Goal: Leave review/rating: Share an evaluation or opinion about a product, service, or content

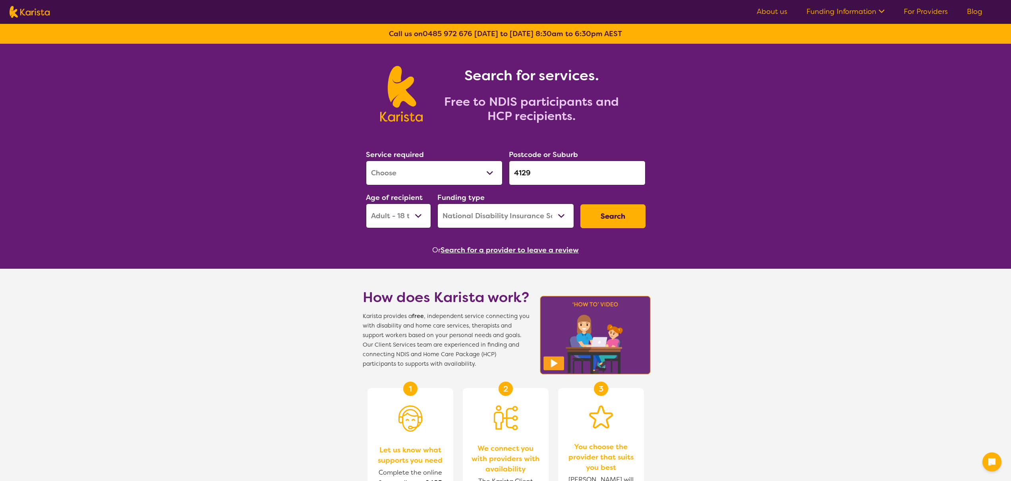
select select "[MEDICAL_DATA]"
select select "AD"
select select "NDIS"
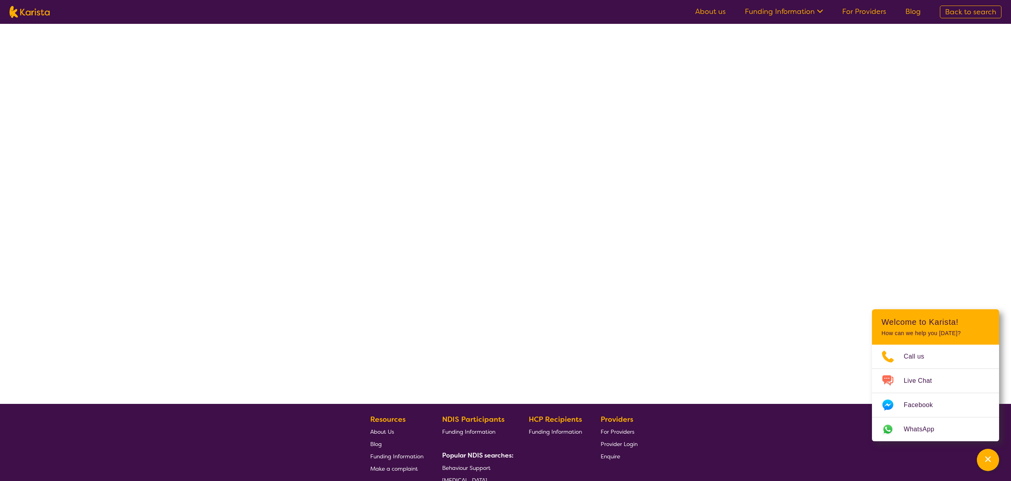
click at [39, 14] on img at bounding box center [30, 12] width 40 height 12
select select "[MEDICAL_DATA]"
select select "AD"
select select "NDIS"
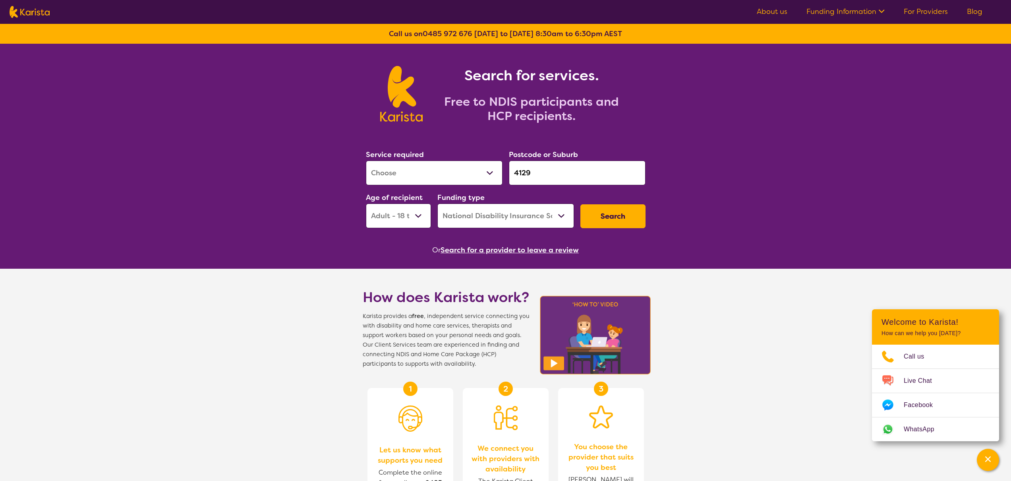
click at [483, 251] on button "Search for a provider to leave a review" at bounding box center [510, 250] width 138 height 12
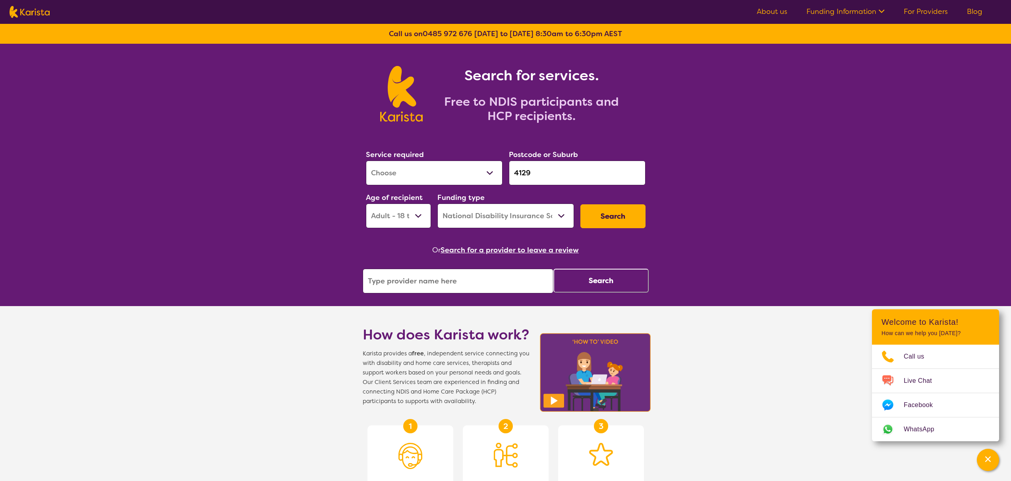
click at [581, 279] on button "Search" at bounding box center [600, 281] width 95 height 24
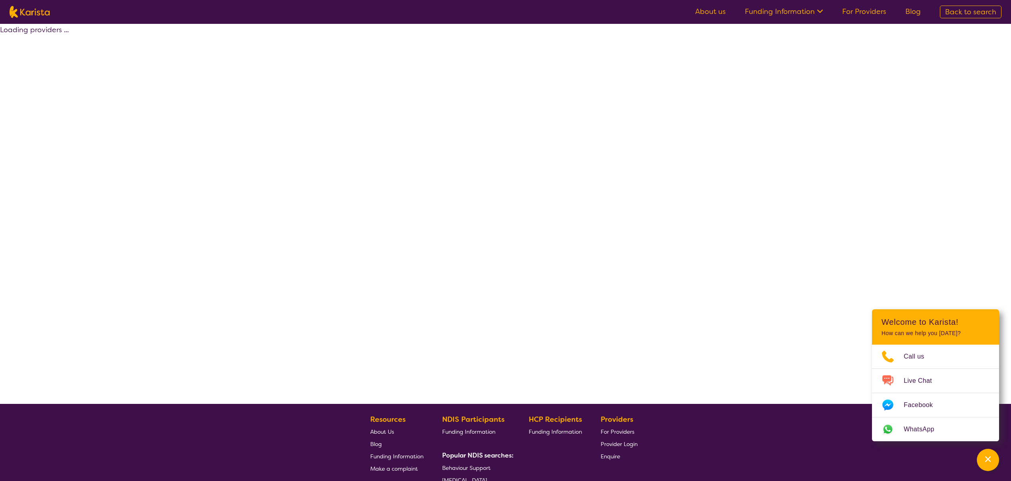
select select "by_score"
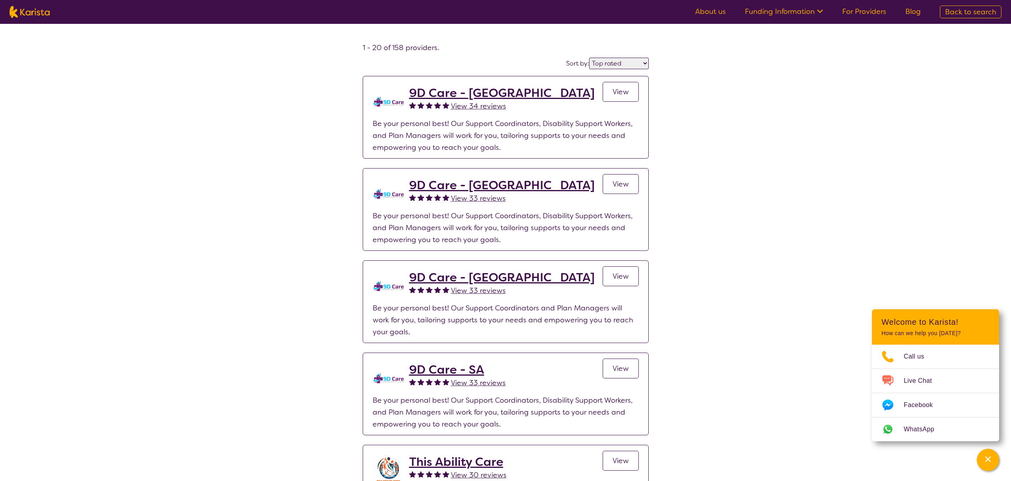
click at [439, 97] on h2 "9D Care - [GEOGRAPHIC_DATA]" at bounding box center [502, 93] width 186 height 14
